Goal: Obtain resource: Obtain resource

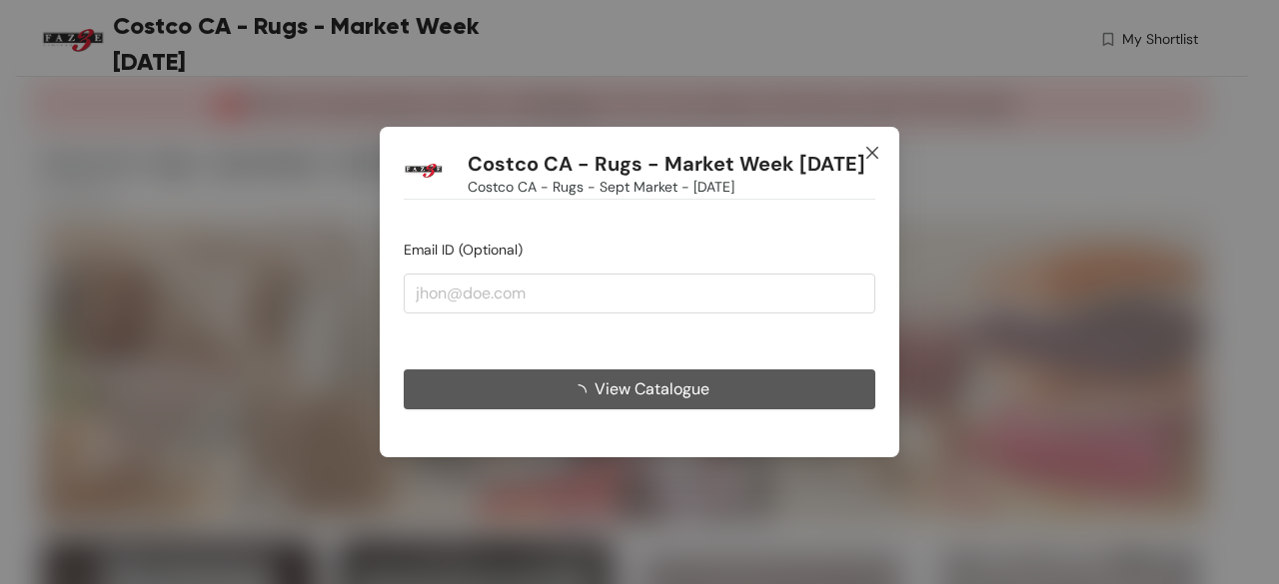
click at [877, 153] on icon "close" at bounding box center [872, 153] width 16 height 16
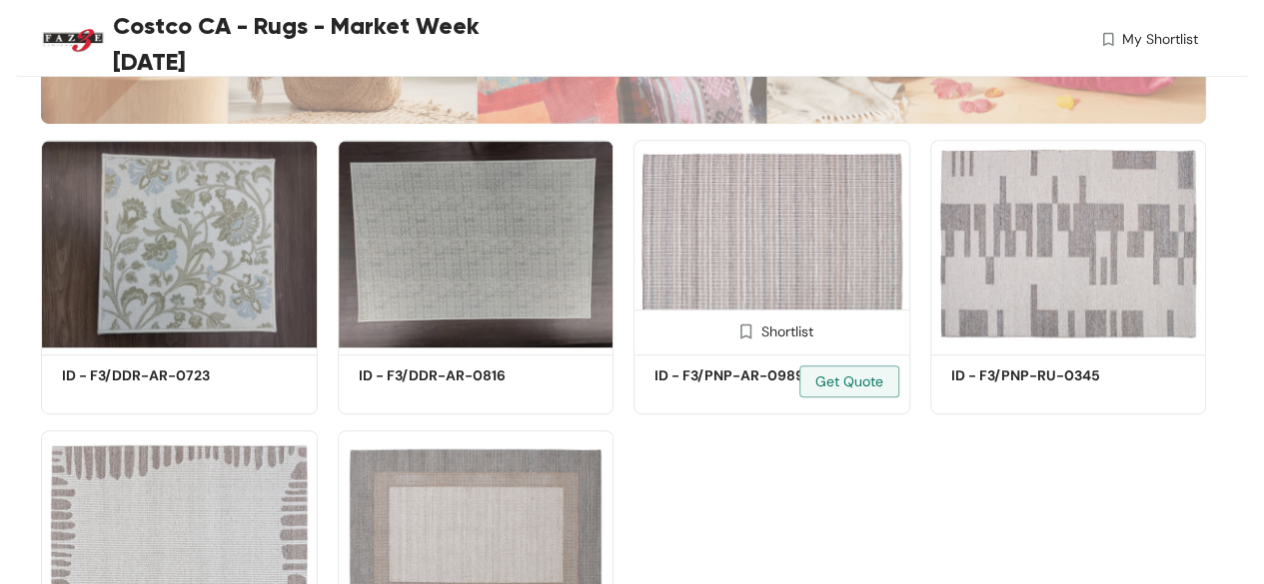
scroll to position [400, 0]
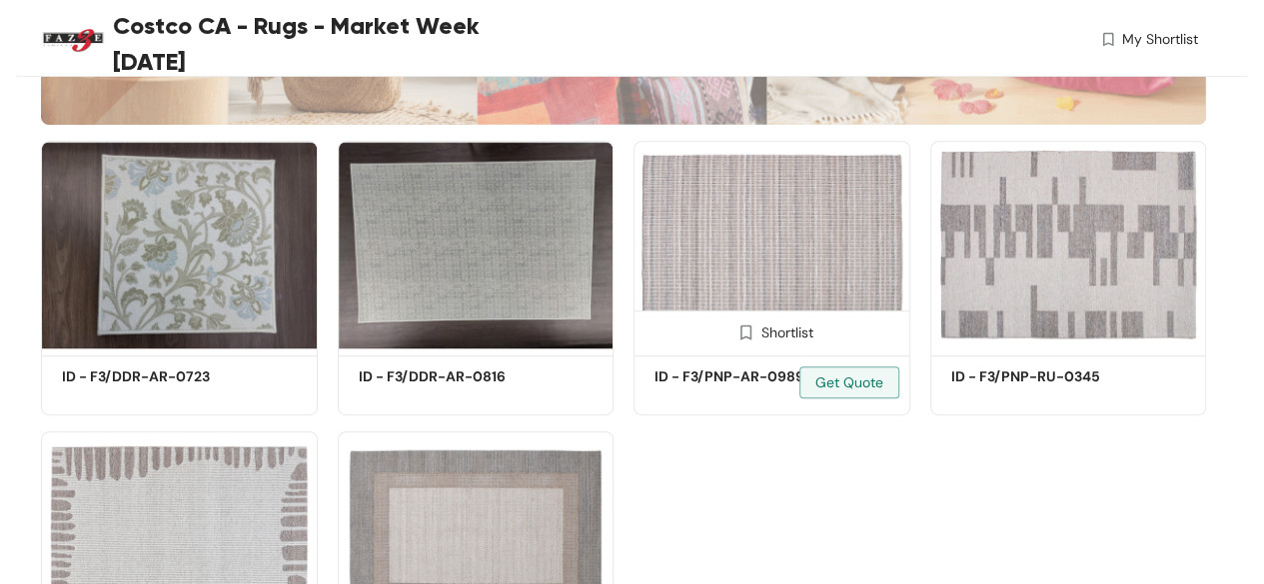
click at [745, 228] on img at bounding box center [771, 245] width 277 height 209
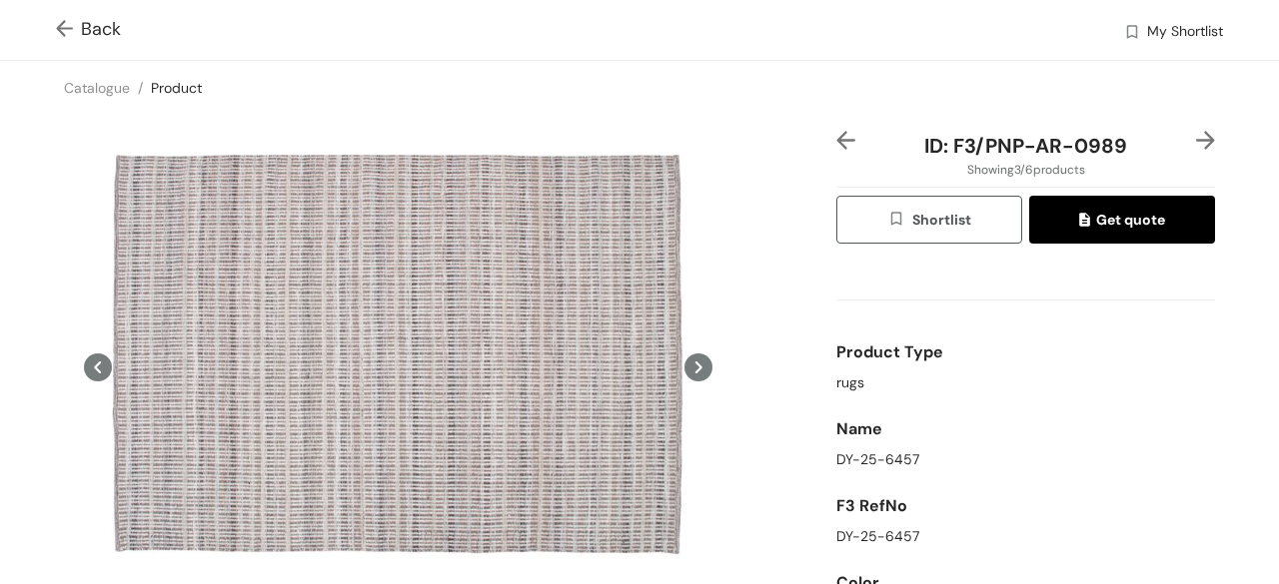
click at [64, 27] on img at bounding box center [68, 30] width 25 height 21
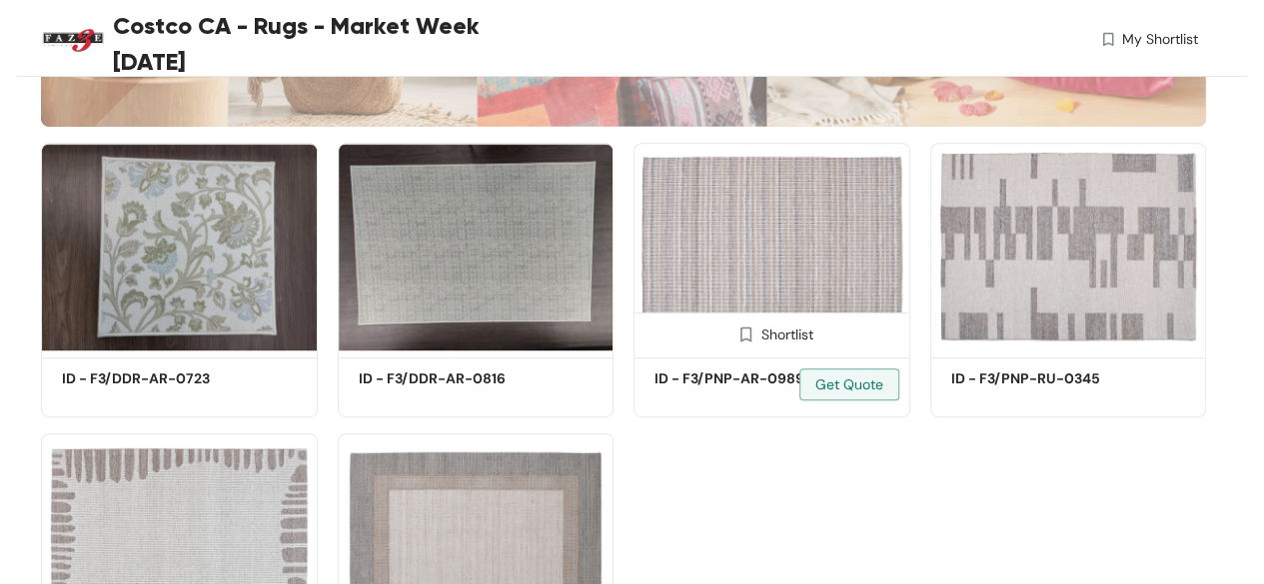
scroll to position [400, 0]
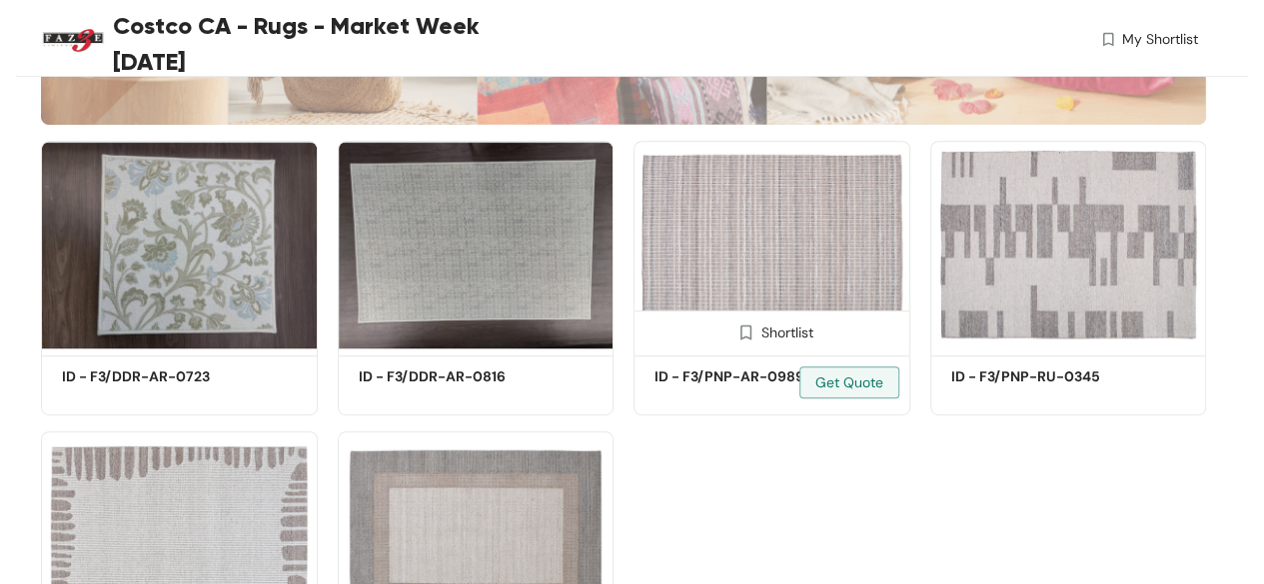
click at [847, 237] on img at bounding box center [771, 245] width 277 height 209
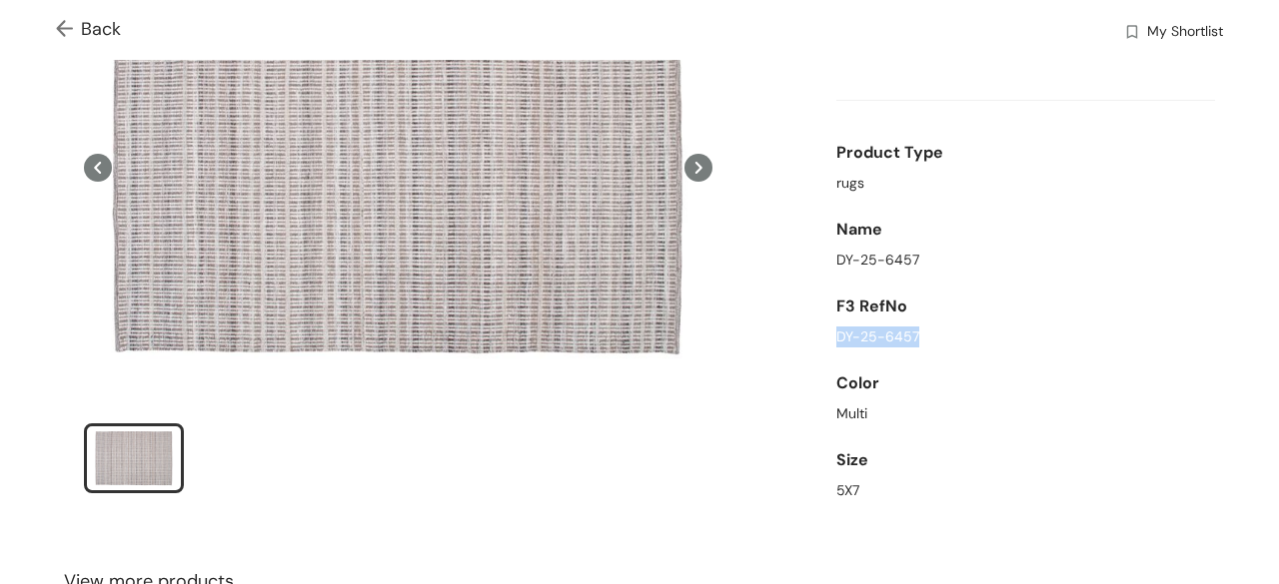
drag, startPoint x: 829, startPoint y: 337, endPoint x: 937, endPoint y: 339, distance: 107.9
click at [937, 339] on div "DY-25-6457" at bounding box center [1025, 337] width 379 height 21
copy div "DY-25-6457"
click at [59, 29] on img at bounding box center [68, 30] width 25 height 21
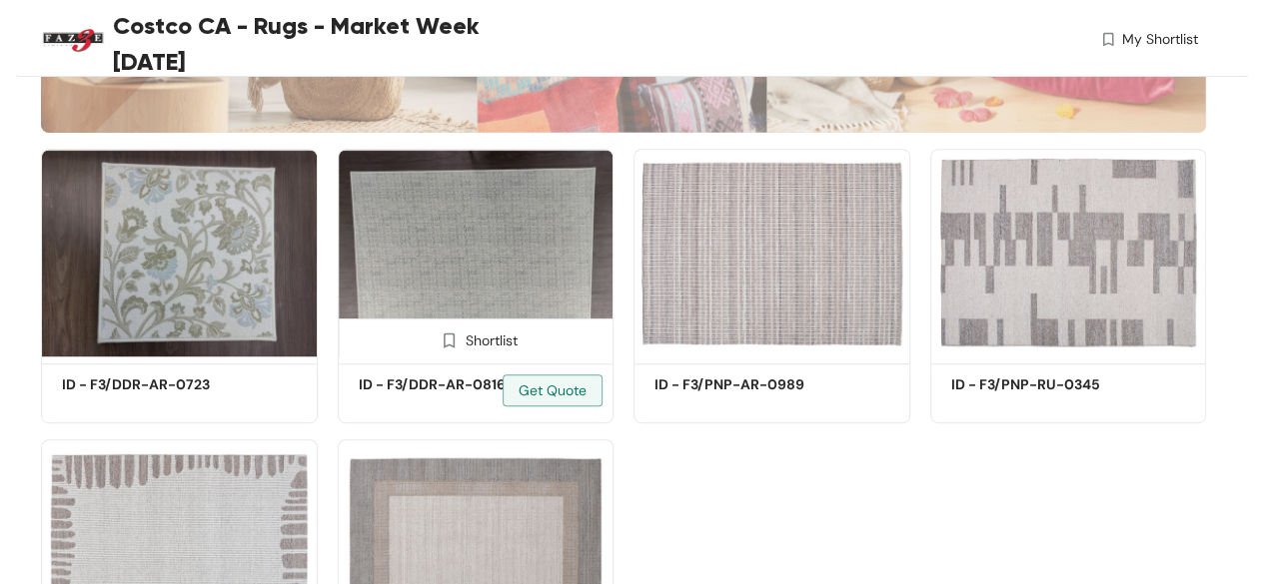
scroll to position [400, 0]
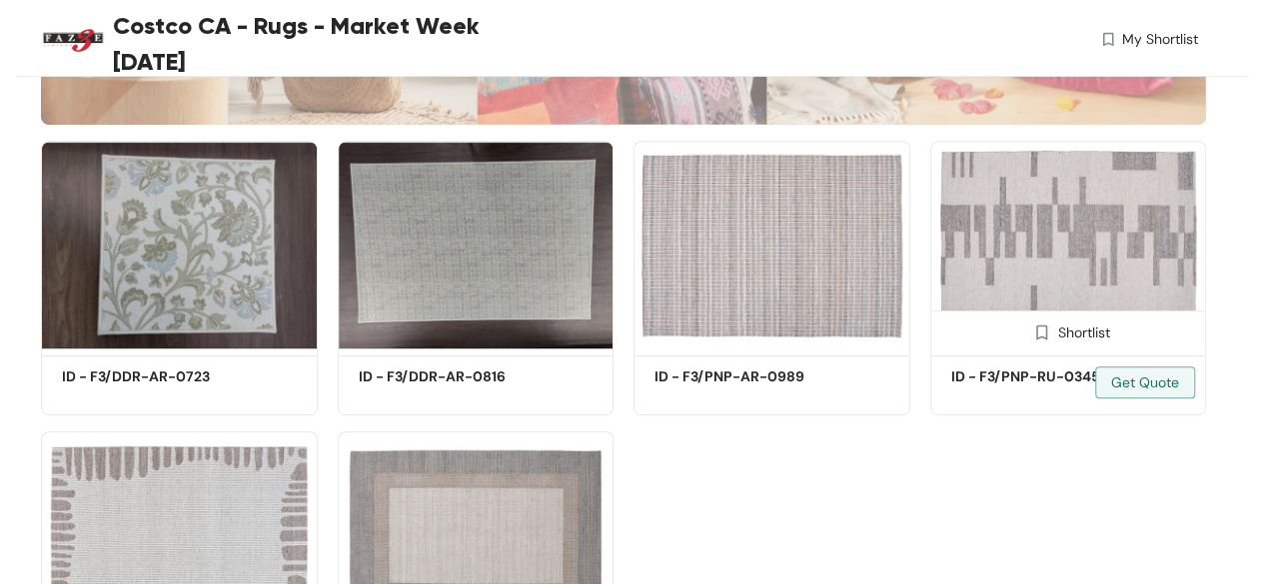
click at [1015, 243] on img at bounding box center [1068, 245] width 277 height 209
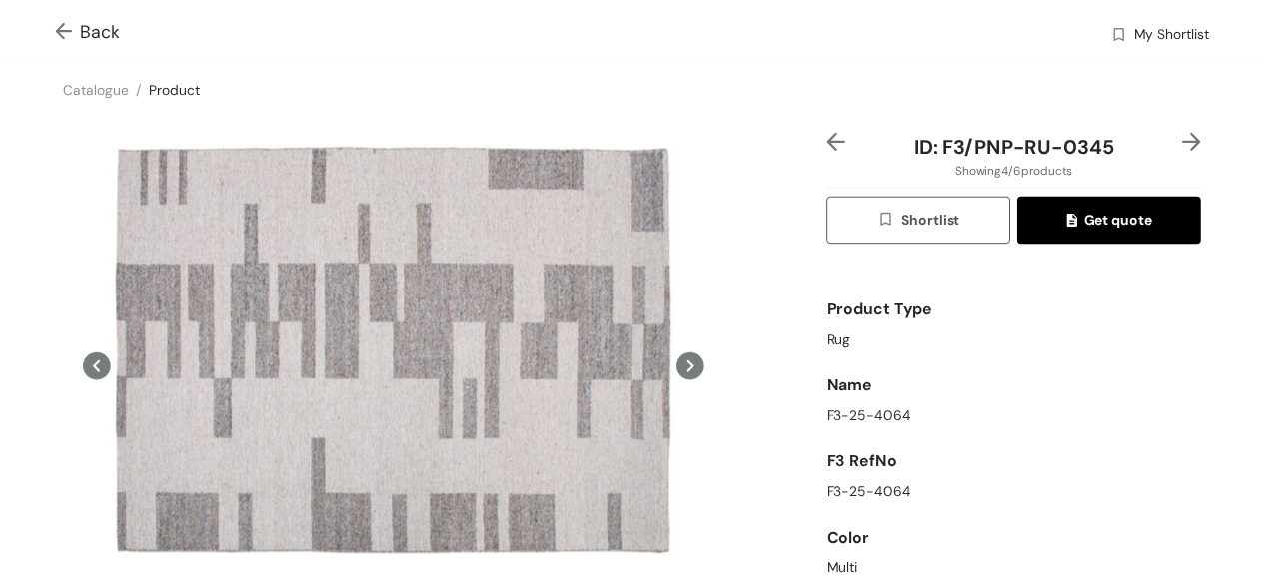
scroll to position [81, 0]
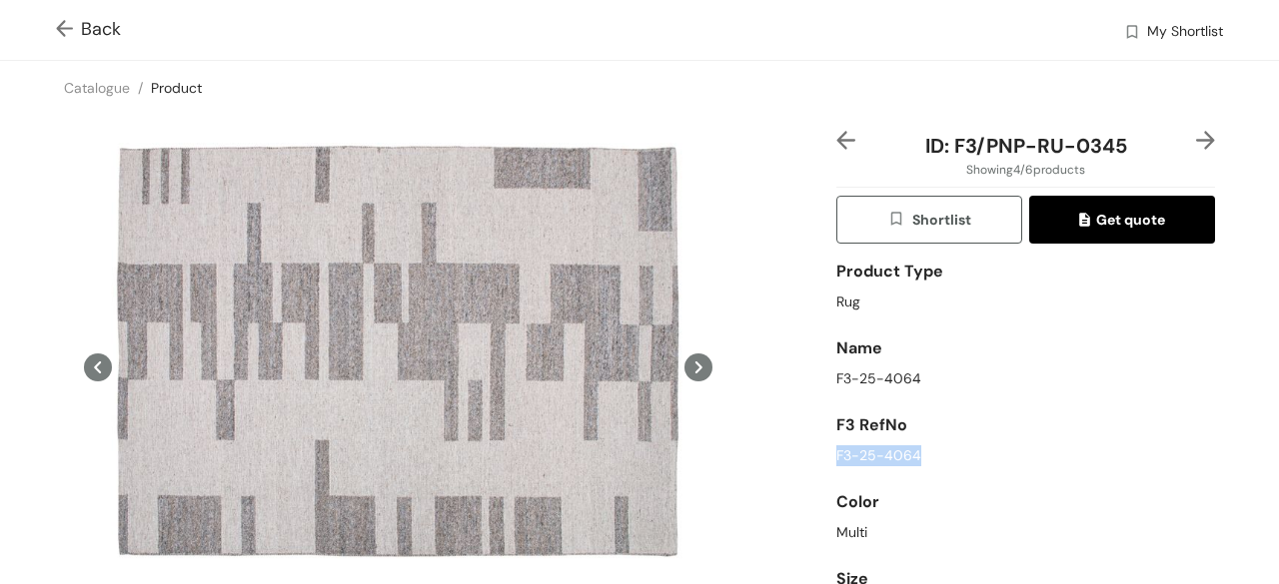
drag, startPoint x: 826, startPoint y: 455, endPoint x: 915, endPoint y: 453, distance: 88.9
click at [915, 453] on div "F3-25-4064" at bounding box center [1025, 456] width 379 height 21
copy div "F3-25-4064"
click at [46, 22] on div "Back My Shortlist" at bounding box center [639, 30] width 1279 height 60
click at [60, 28] on img at bounding box center [68, 30] width 25 height 21
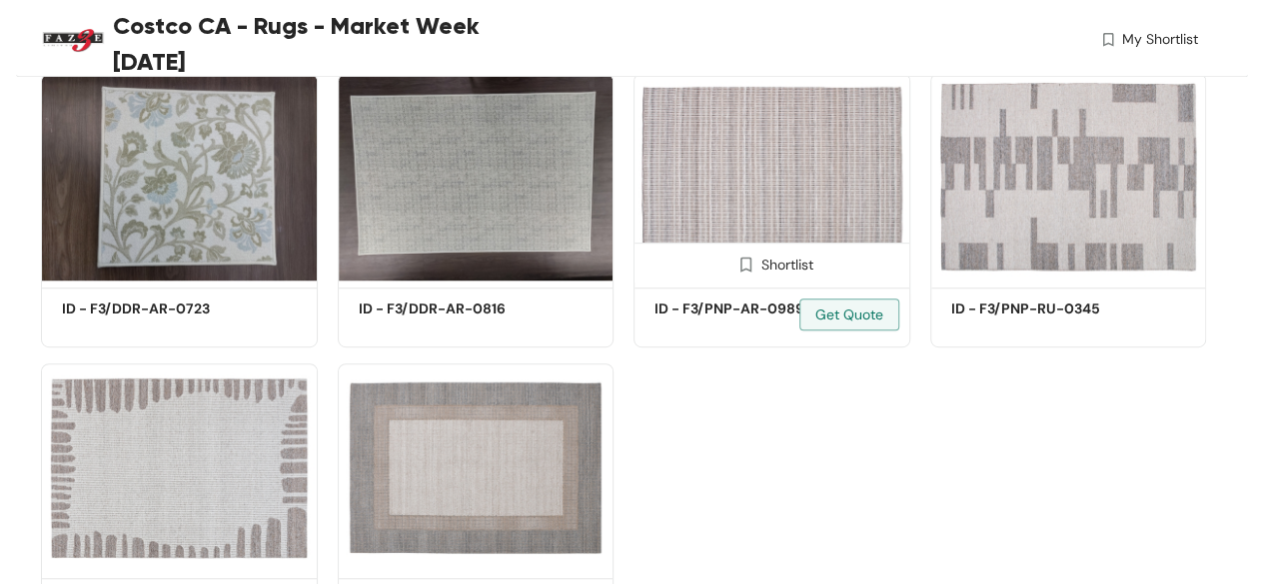
scroll to position [499, 0]
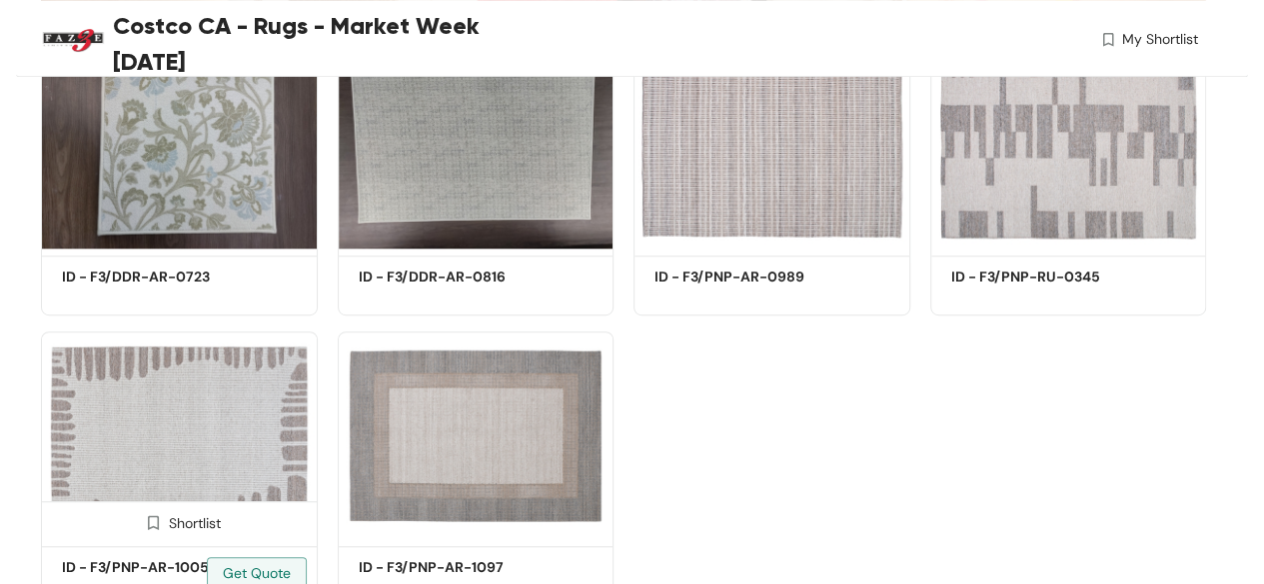
click at [216, 457] on img at bounding box center [179, 436] width 277 height 209
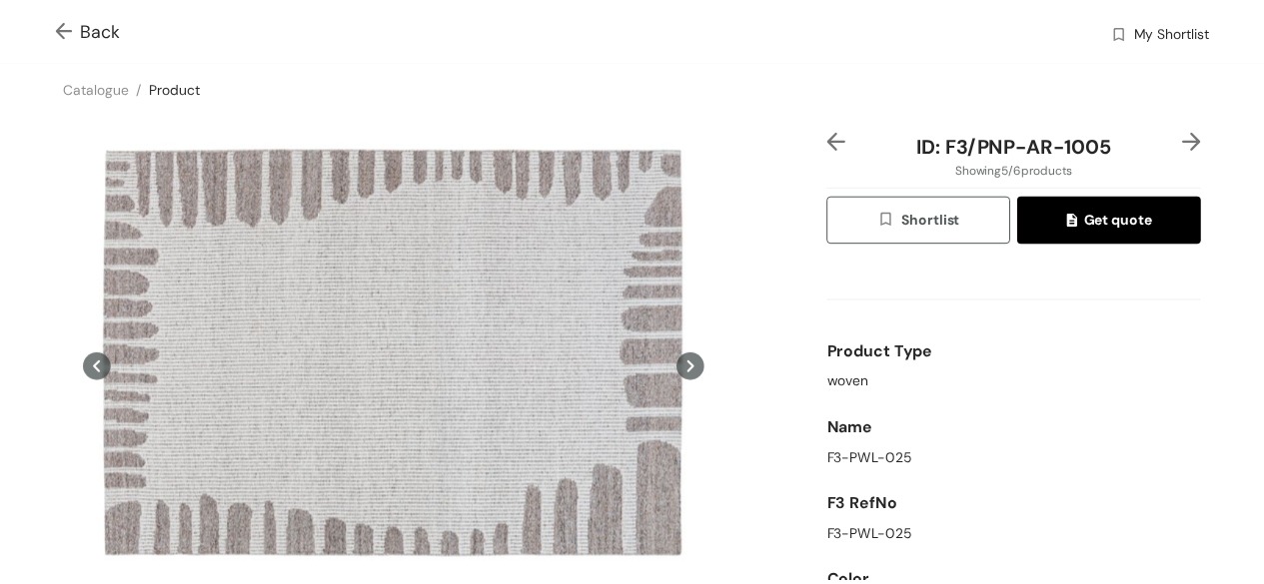
scroll to position [81, 0]
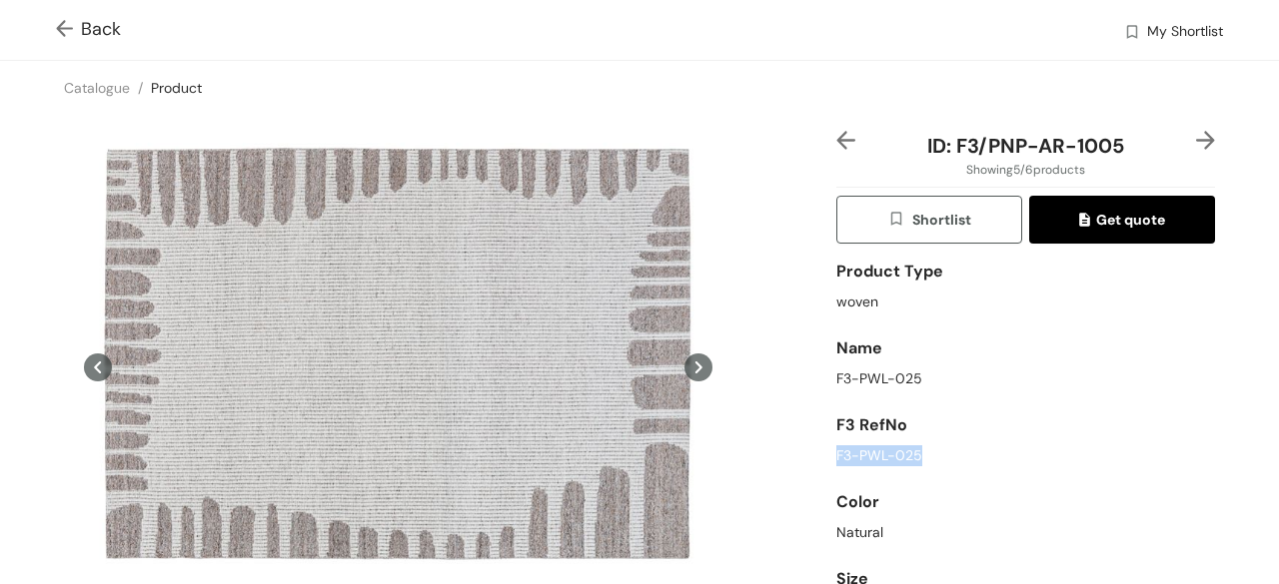
drag, startPoint x: 829, startPoint y: 451, endPoint x: 941, endPoint y: 449, distance: 111.9
click at [941, 449] on div "F3-PWL-025" at bounding box center [1025, 456] width 379 height 21
copy div "F3-PWL-025"
click at [62, 27] on img at bounding box center [68, 30] width 25 height 21
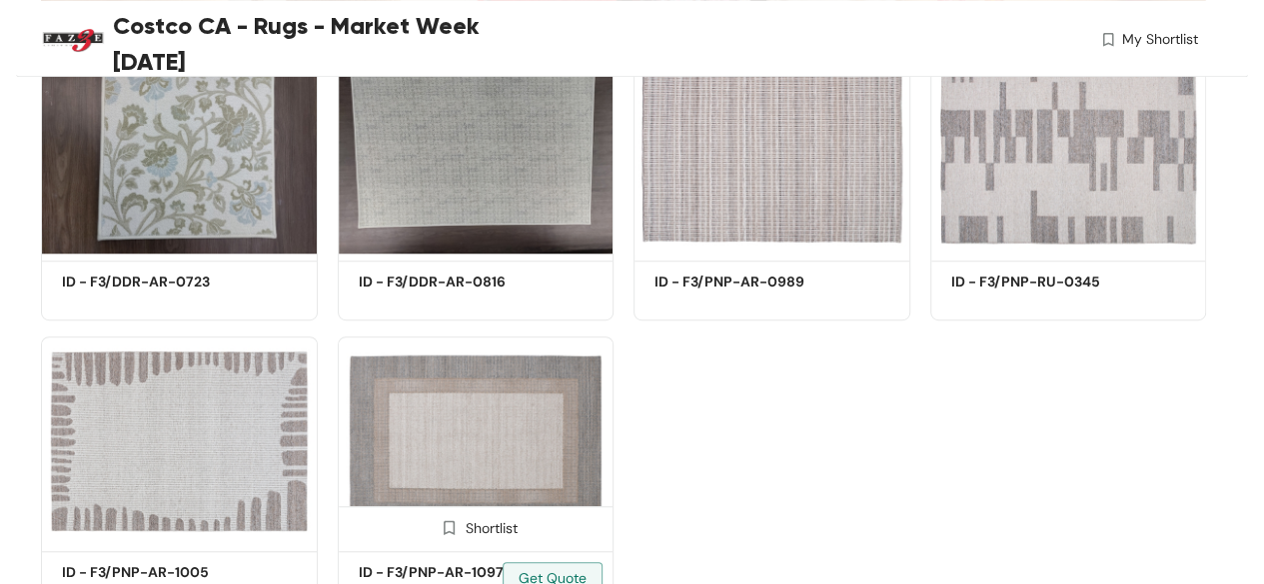
scroll to position [499, 0]
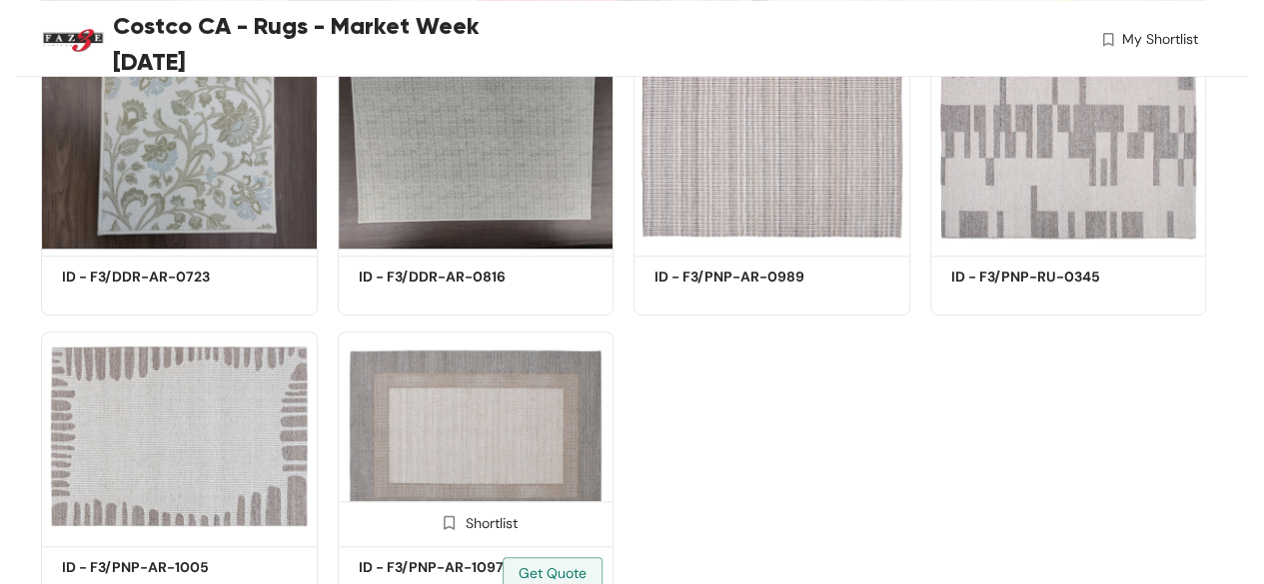
click at [512, 410] on img at bounding box center [476, 436] width 277 height 209
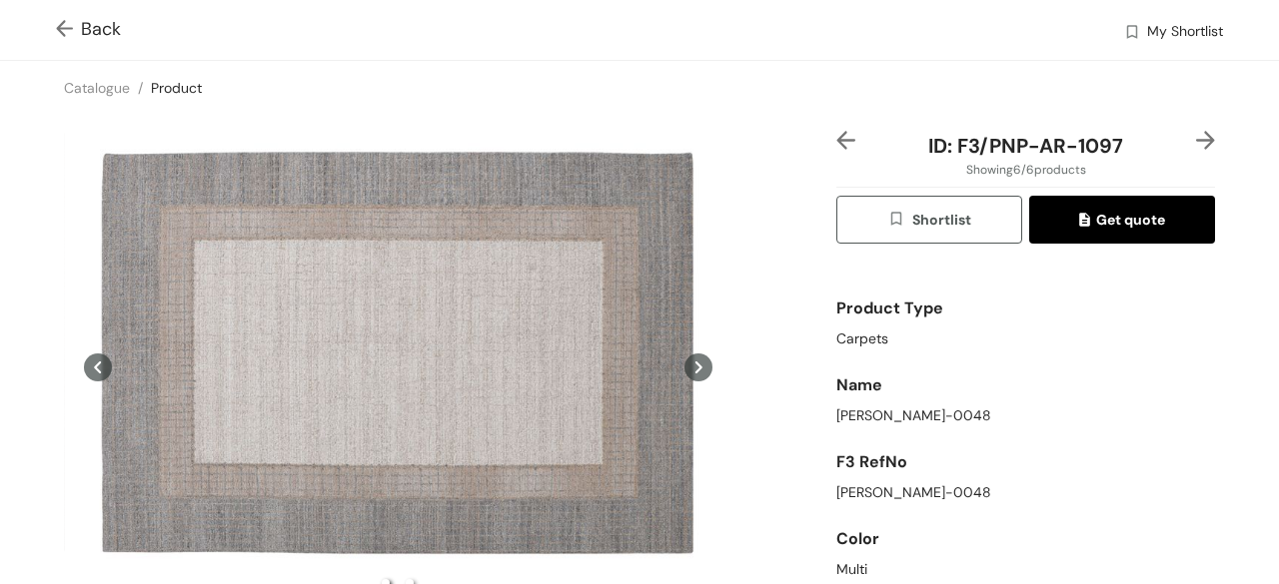
scroll to position [81, 0]
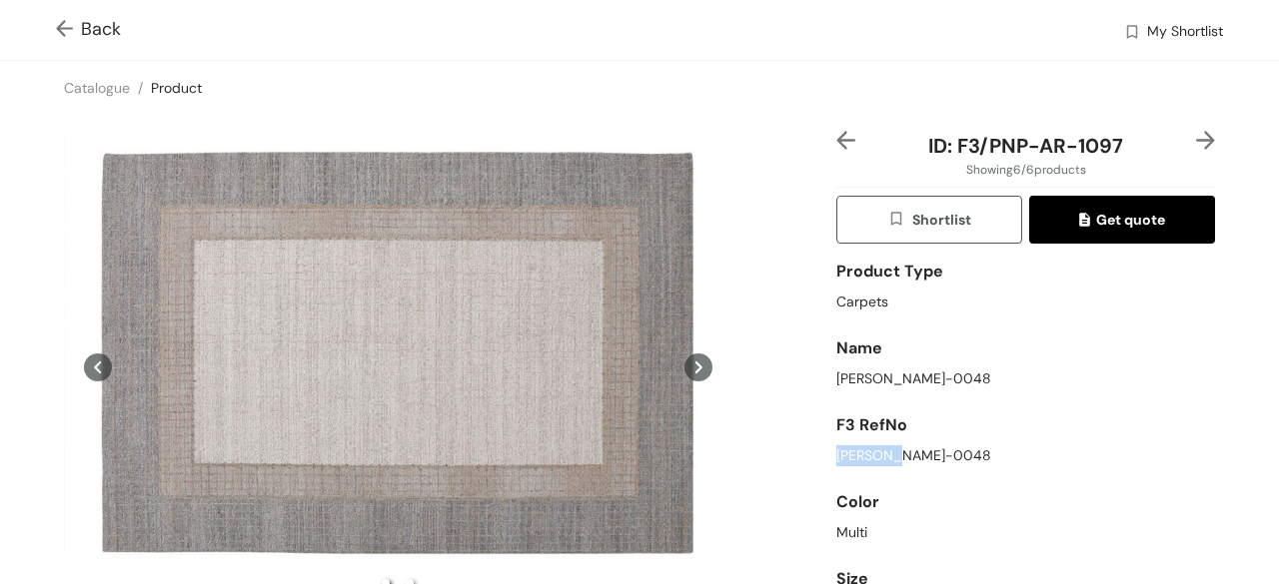
drag, startPoint x: 827, startPoint y: 456, endPoint x: 932, endPoint y: 455, distance: 104.9
click at [932, 455] on div "[PERSON_NAME]-0048" at bounding box center [1025, 456] width 379 height 21
copy div "[PERSON_NAME]-0048"
click at [949, 364] on div "Name" at bounding box center [1025, 349] width 379 height 40
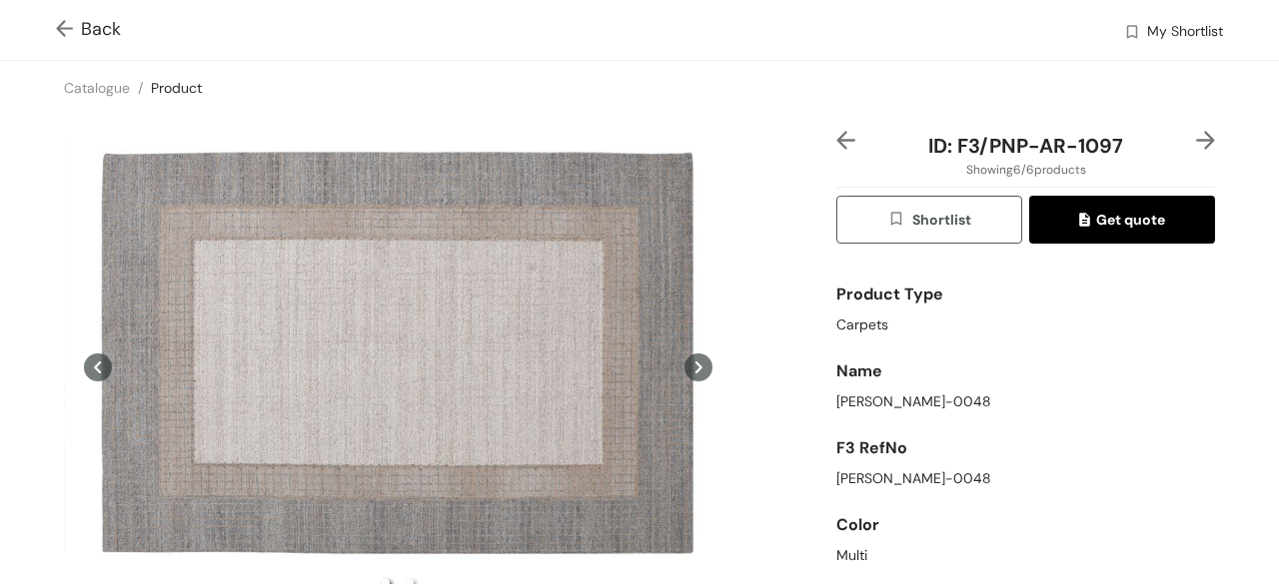
scroll to position [0, 0]
